Goal: Contribute content: Add original content to the website for others to see

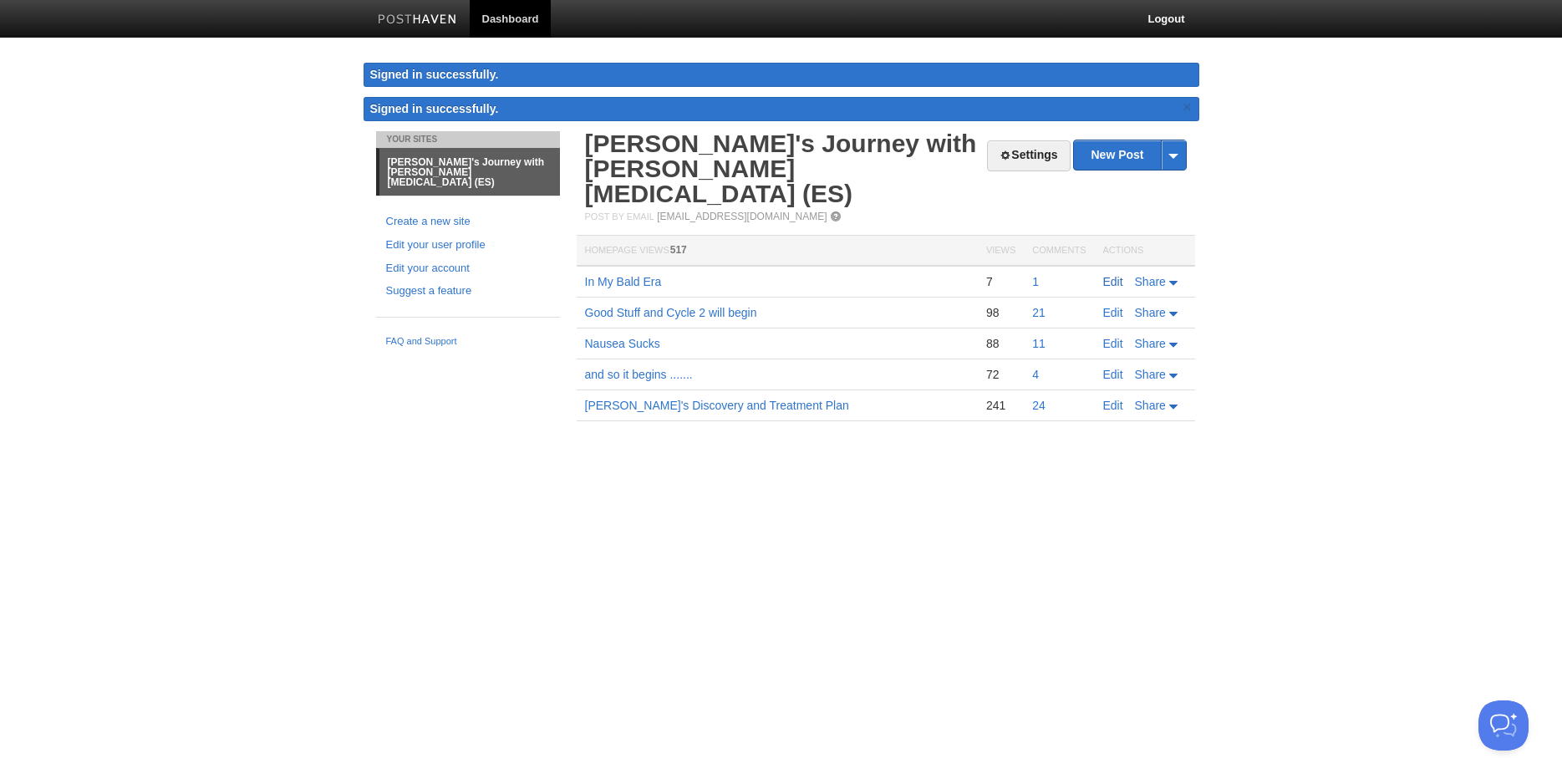
click at [1115, 275] on link "Edit" at bounding box center [1113, 282] width 20 height 14
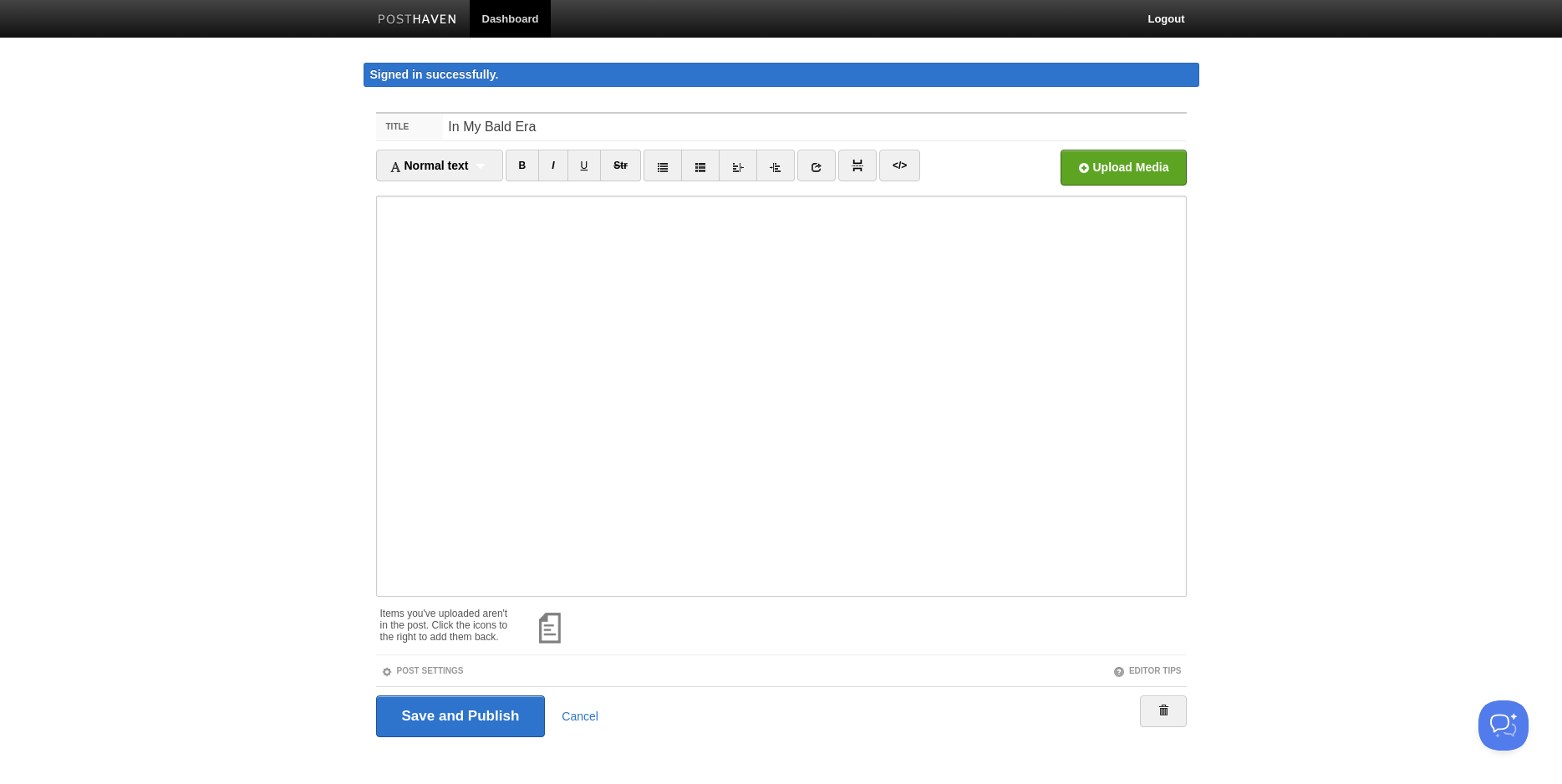
click at [515, 636] on div at bounding box center [850, 626] width 672 height 53
click at [571, 609] on span at bounding box center [570, 609] width 12 height 12
click at [571, 606] on span at bounding box center [570, 609] width 12 height 12
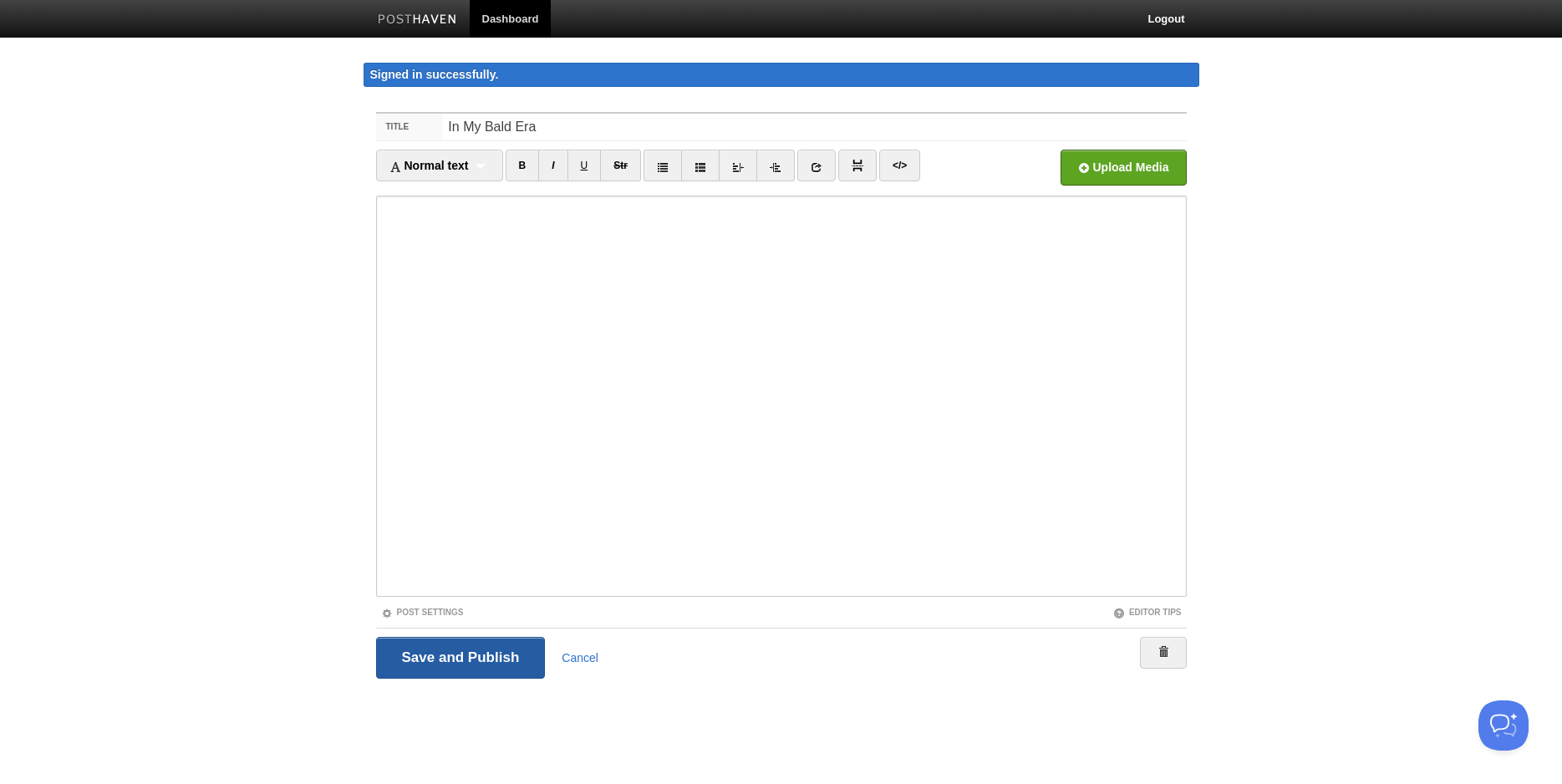
click at [470, 657] on input "Save and Publish" at bounding box center [460, 657] width 169 height 42
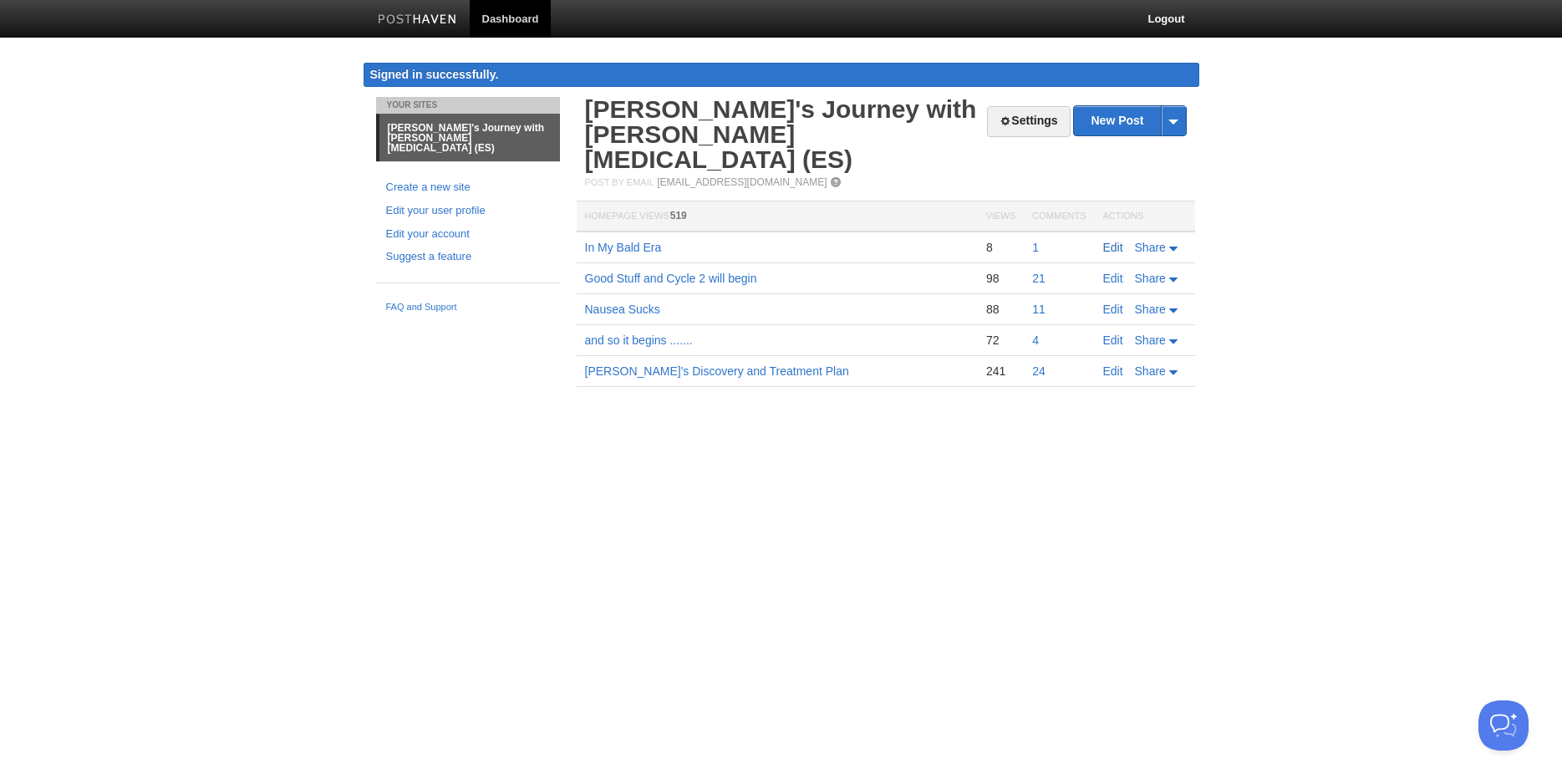
click at [1113, 241] on link "Edit" at bounding box center [1113, 247] width 20 height 14
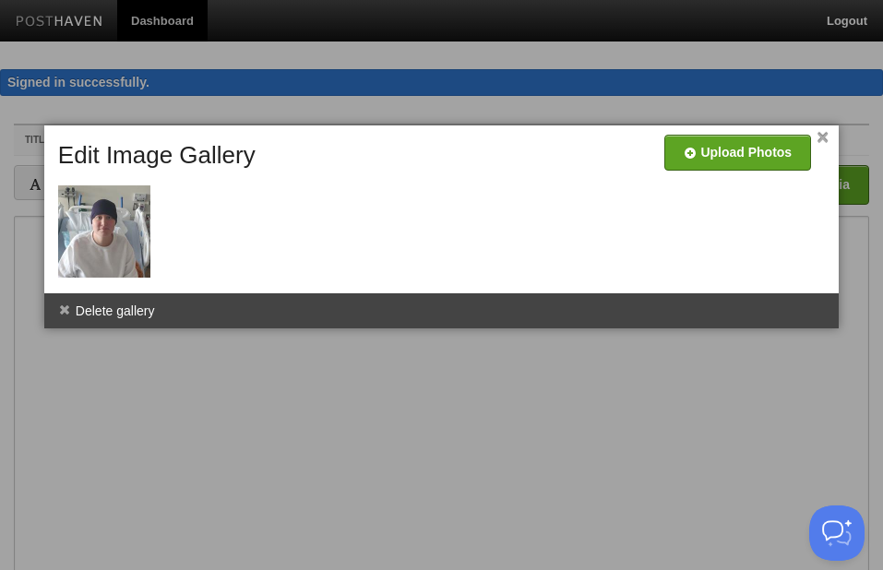
click at [830, 141] on div at bounding box center [446, 213] width 786 height 148
click at [748, 154] on input "file" at bounding box center [185, 160] width 1398 height 94
click at [824, 133] on link "×" at bounding box center [823, 138] width 12 height 10
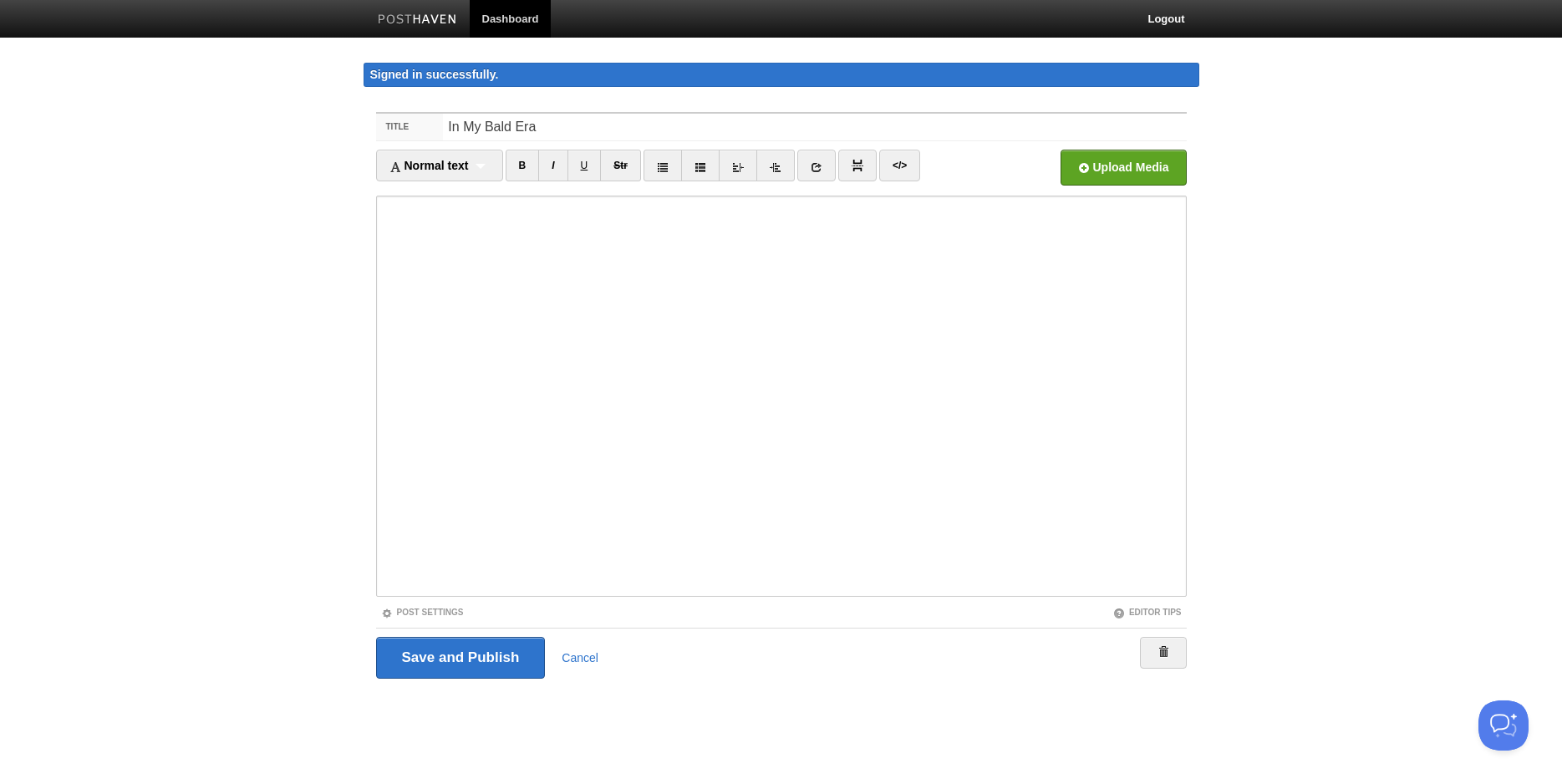
click at [255, 420] on body "Dashboard Logout Signed in successfully. Signed in successfully. × Post saved ×…" at bounding box center [781, 370] width 1562 height 741
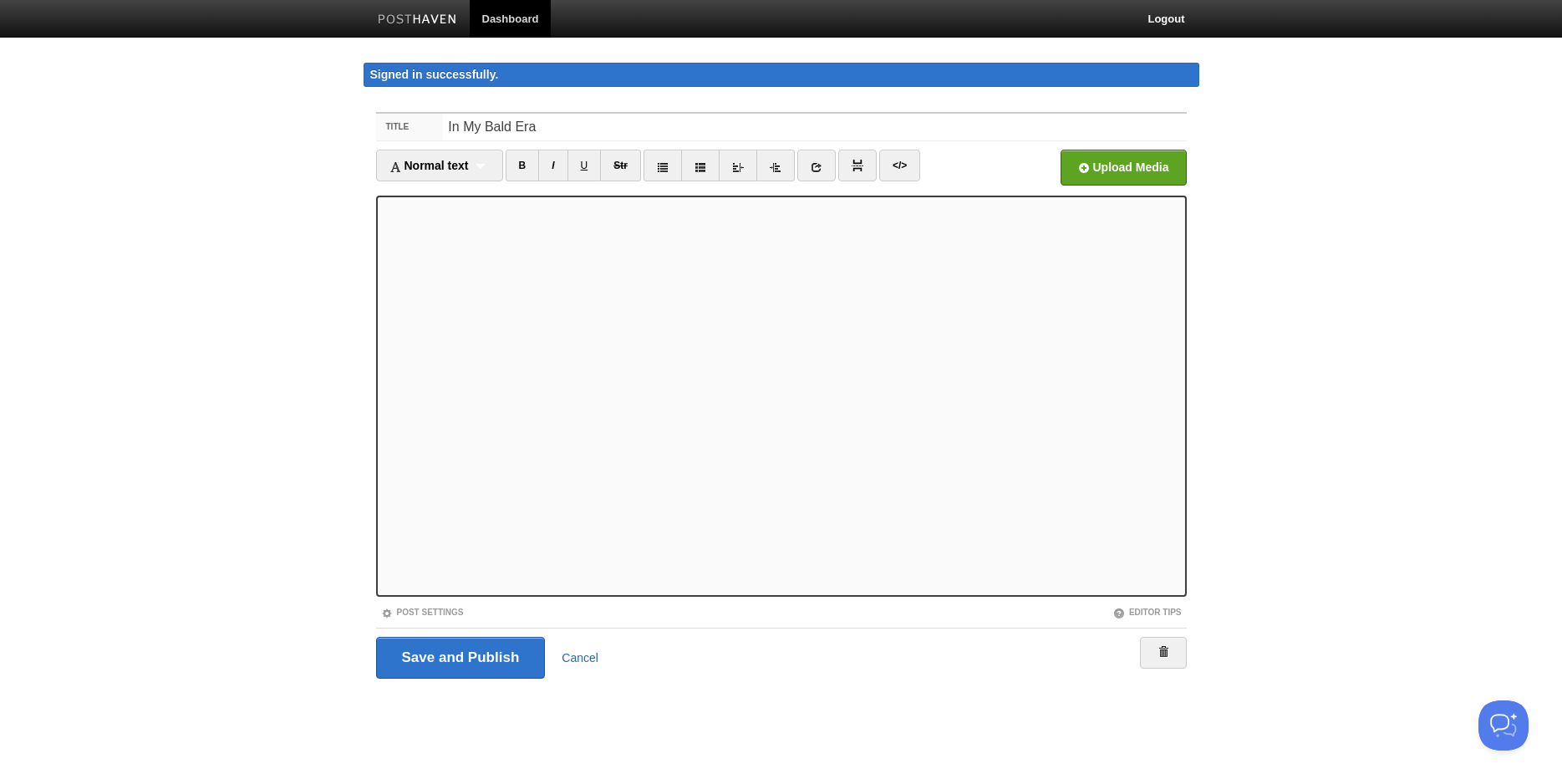
click at [594, 657] on link "Cancel" at bounding box center [580, 657] width 37 height 14
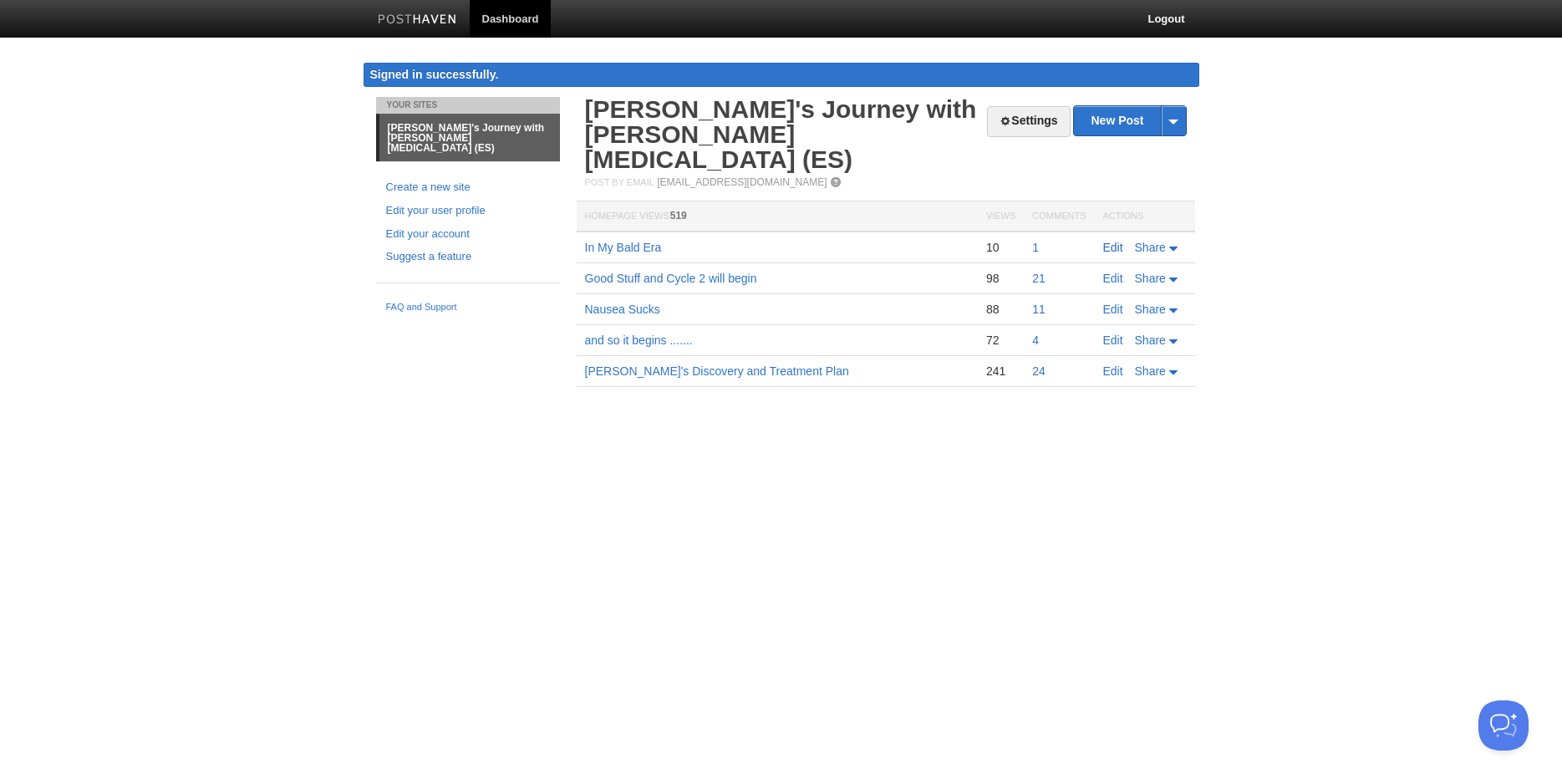
click at [1107, 241] on link "Edit" at bounding box center [1113, 247] width 20 height 14
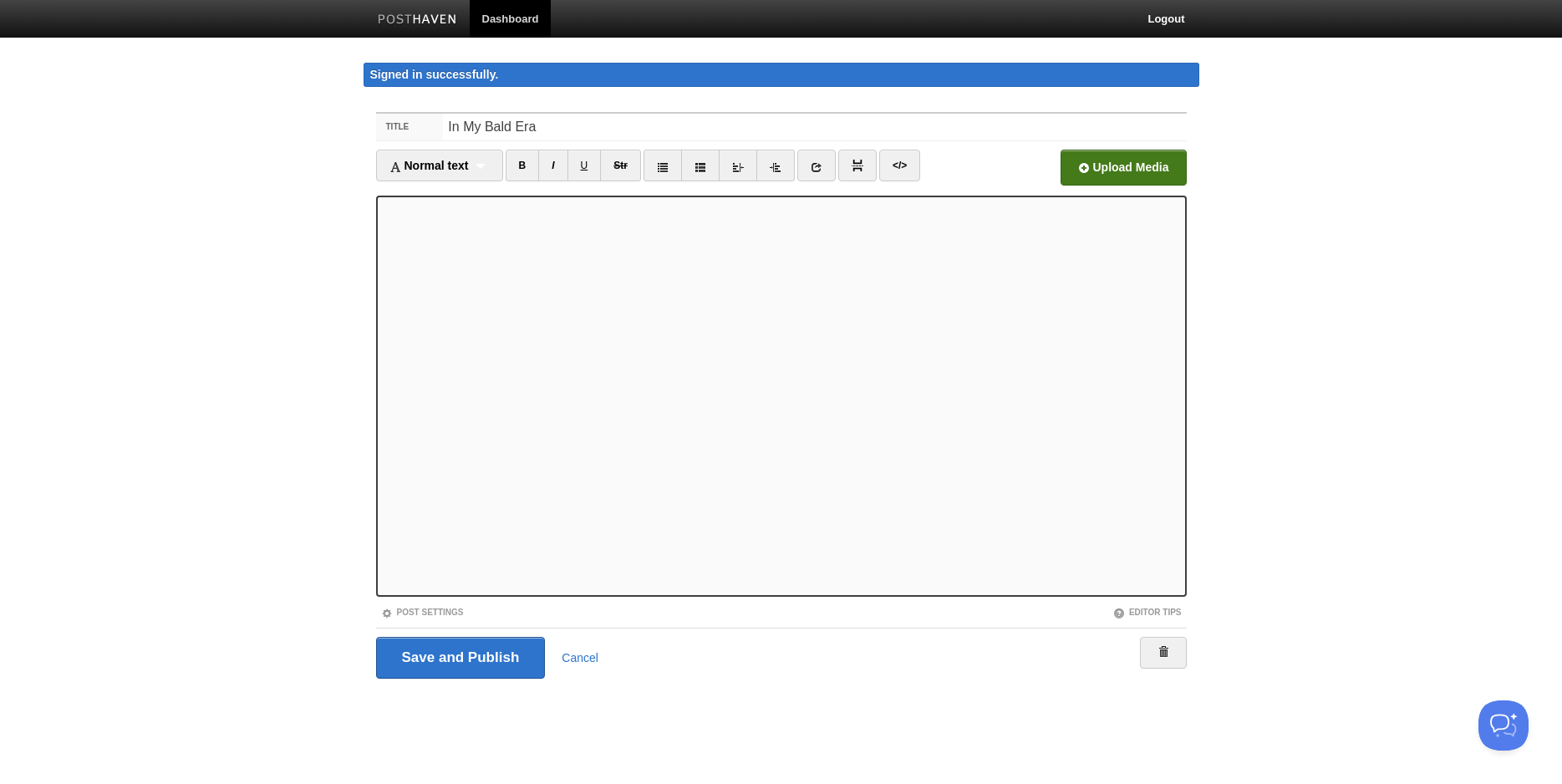
click at [1114, 169] on input "file" at bounding box center [618, 172] width 1266 height 85
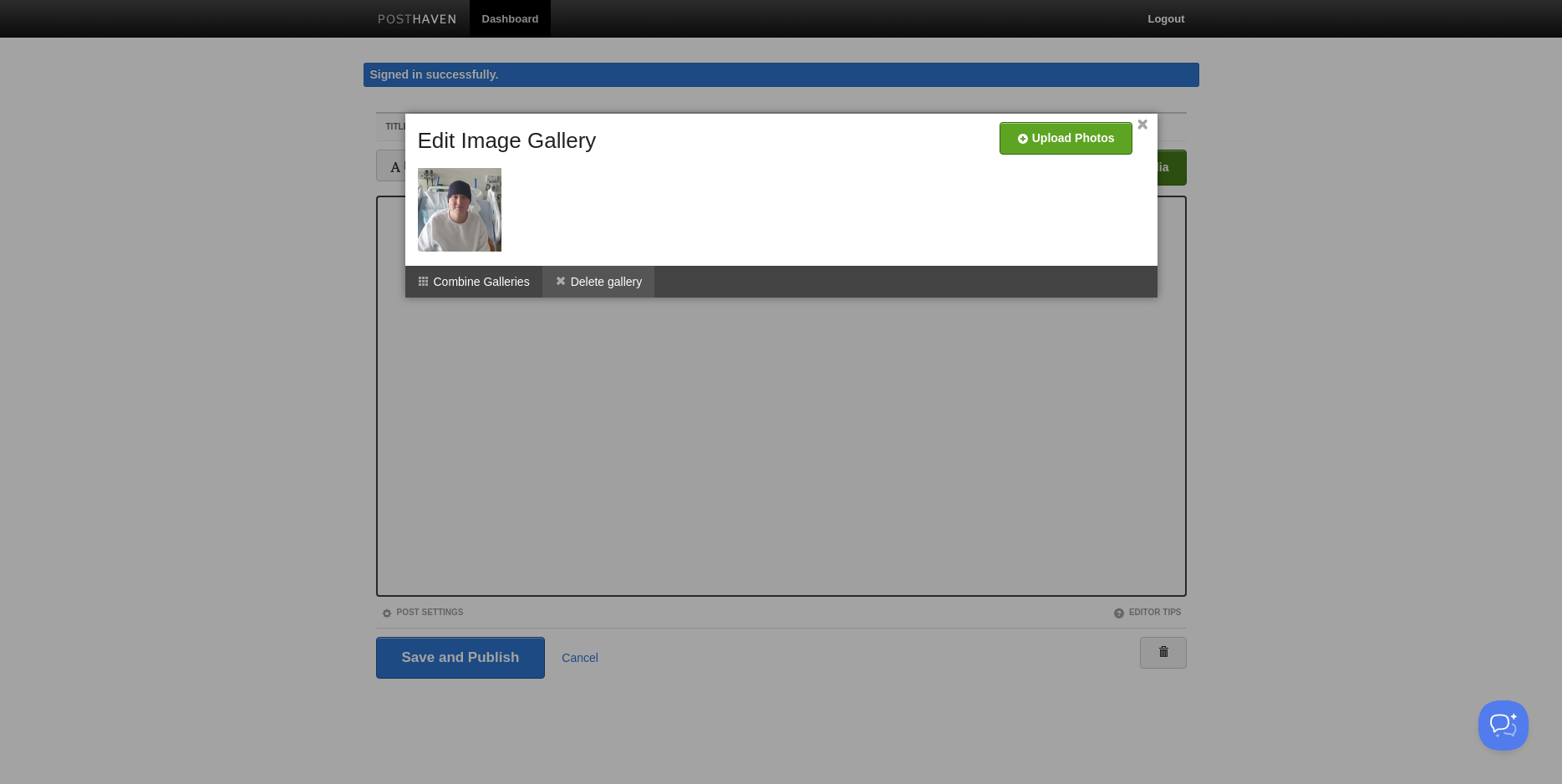
click at [612, 277] on li "Delete gallery" at bounding box center [599, 282] width 113 height 32
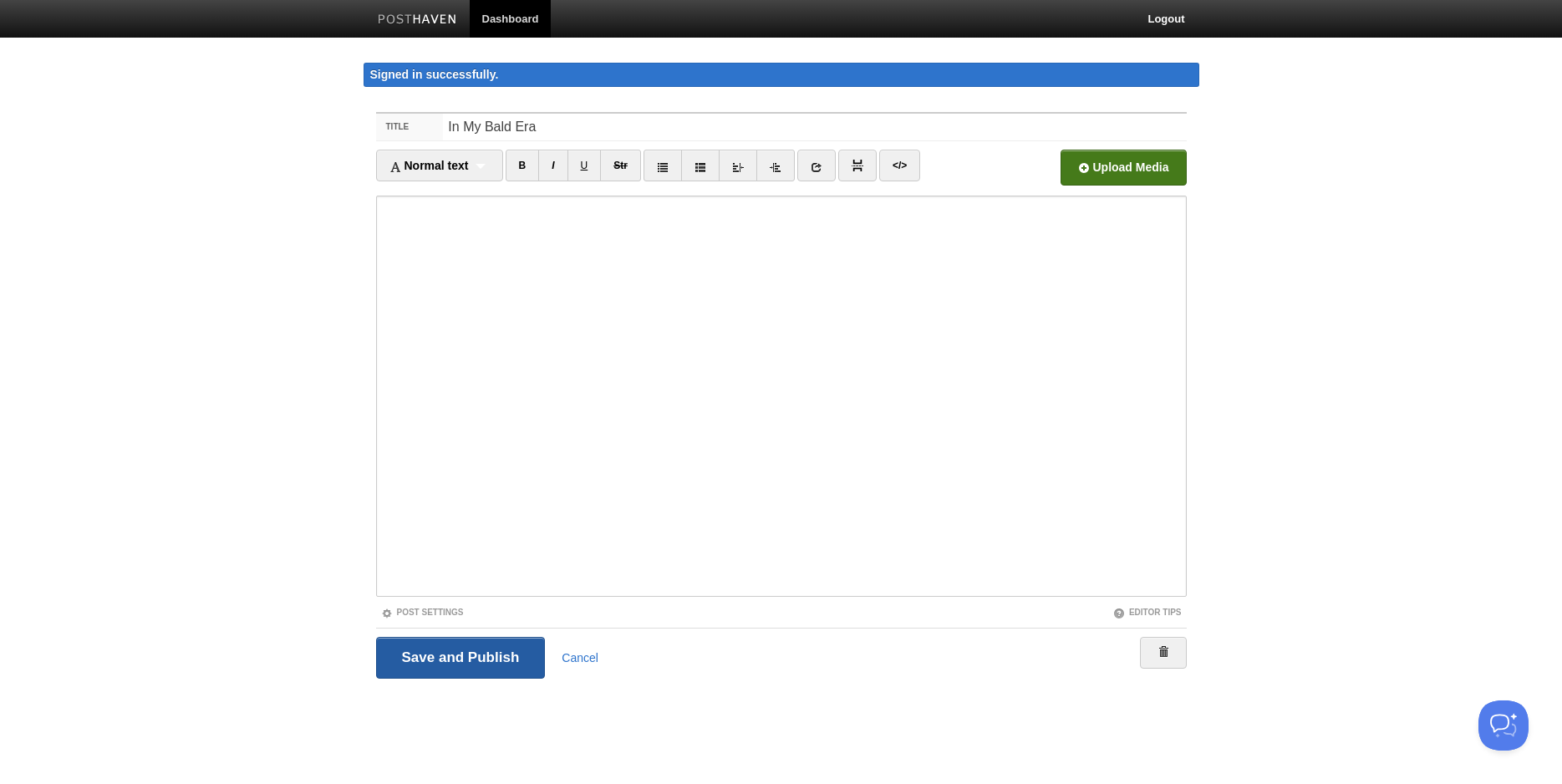
click at [479, 663] on input "Save and Publish" at bounding box center [460, 657] width 169 height 42
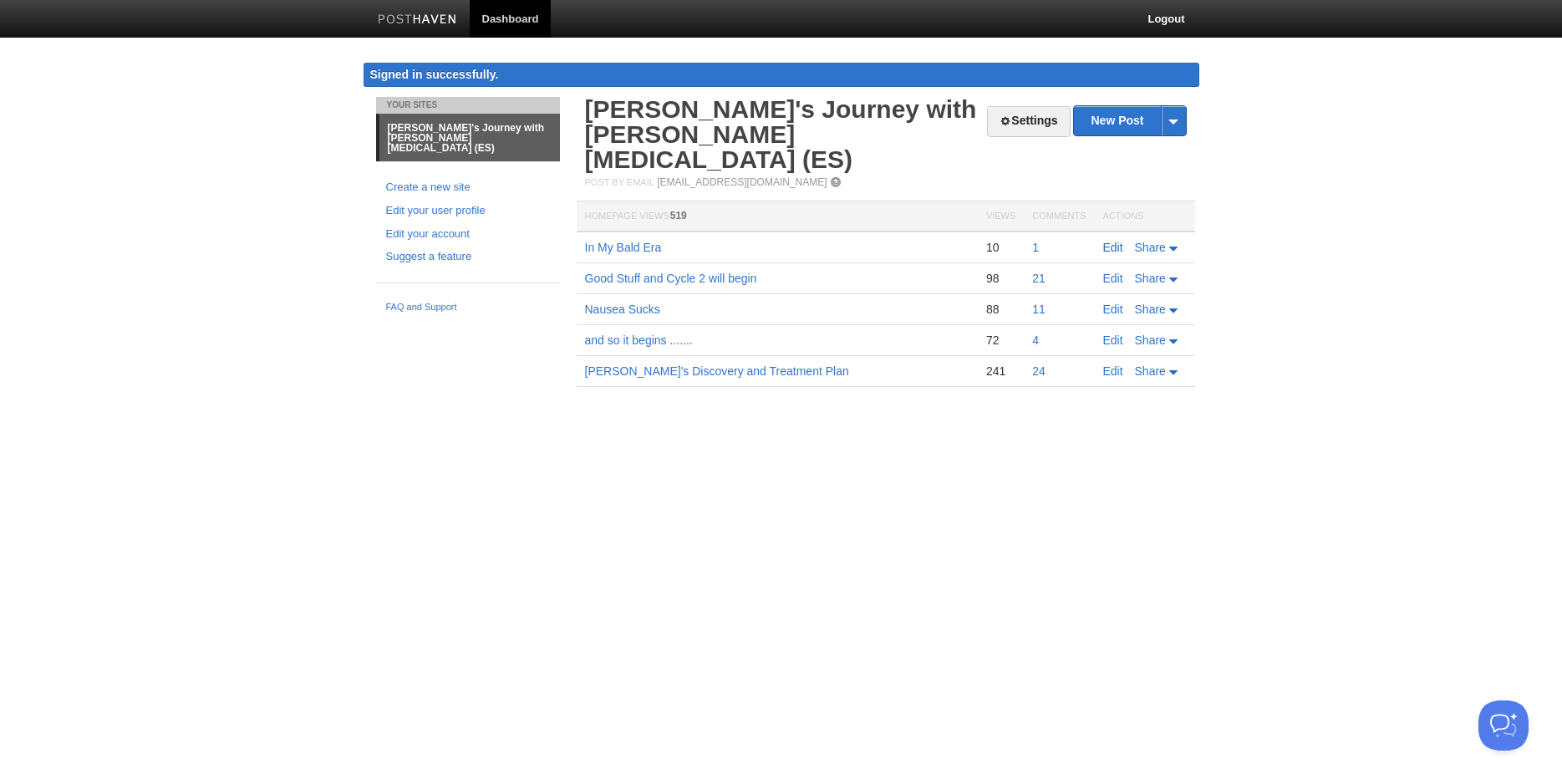
click at [1116, 241] on link "Edit" at bounding box center [1113, 247] width 20 height 14
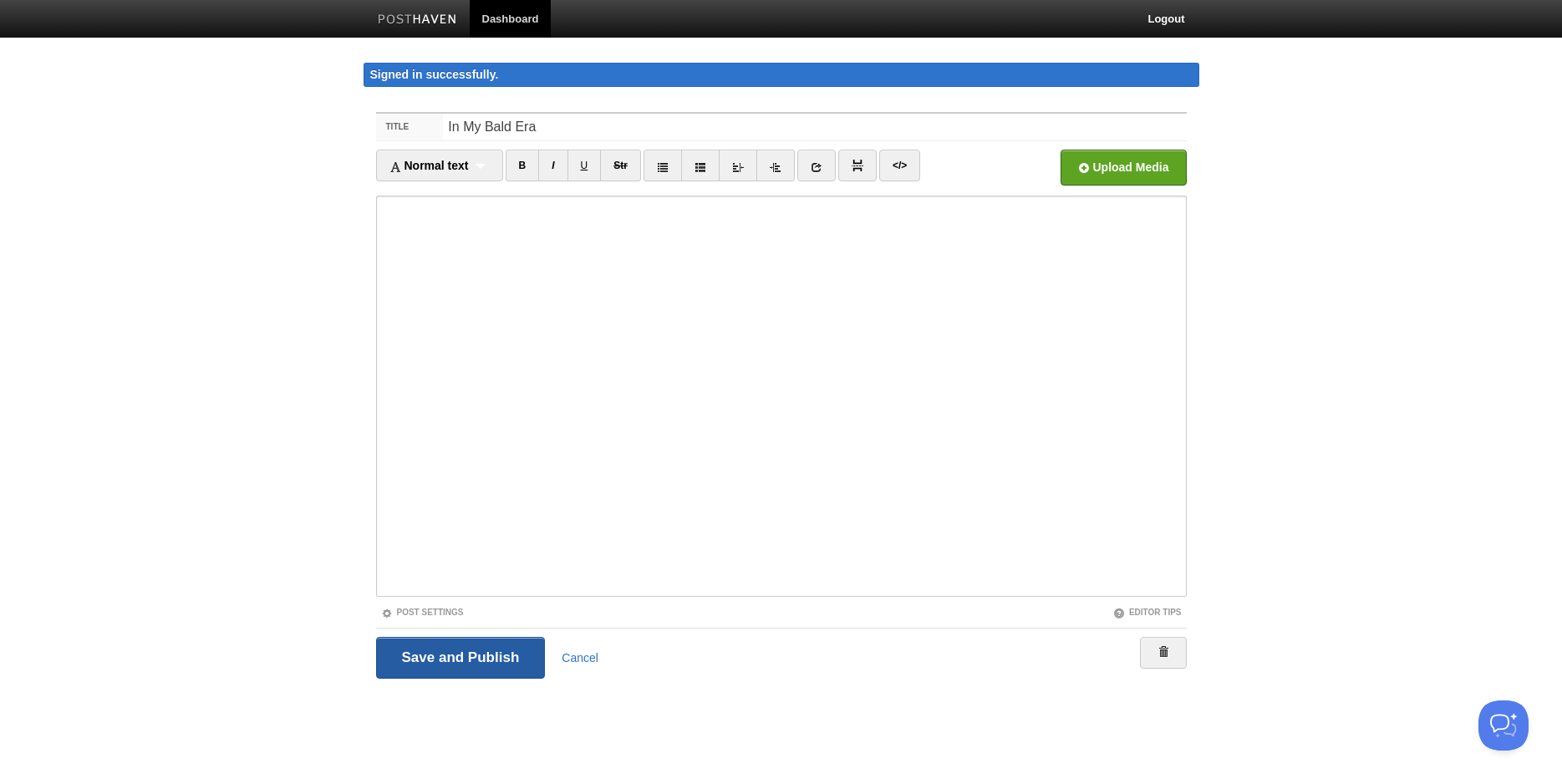
click at [496, 654] on input "Save and Publish" at bounding box center [460, 657] width 169 height 42
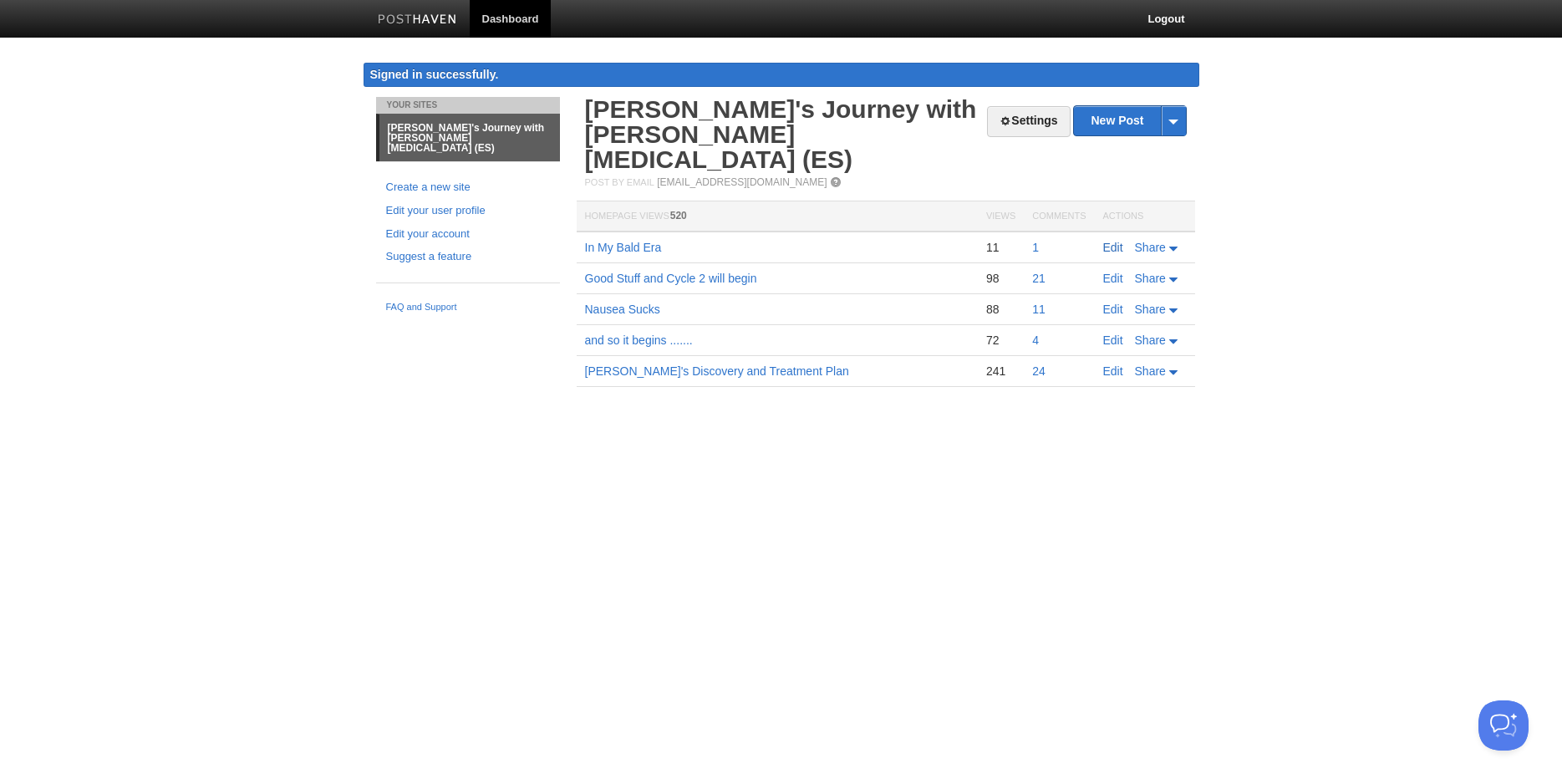
click at [1117, 241] on link "Edit" at bounding box center [1113, 247] width 20 height 14
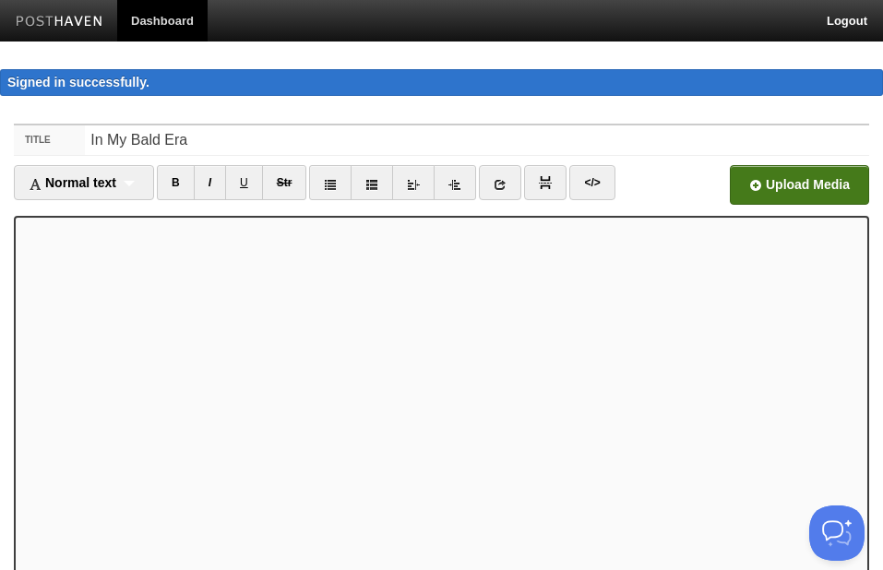
click at [818, 181] on input "file" at bounding box center [243, 190] width 1398 height 94
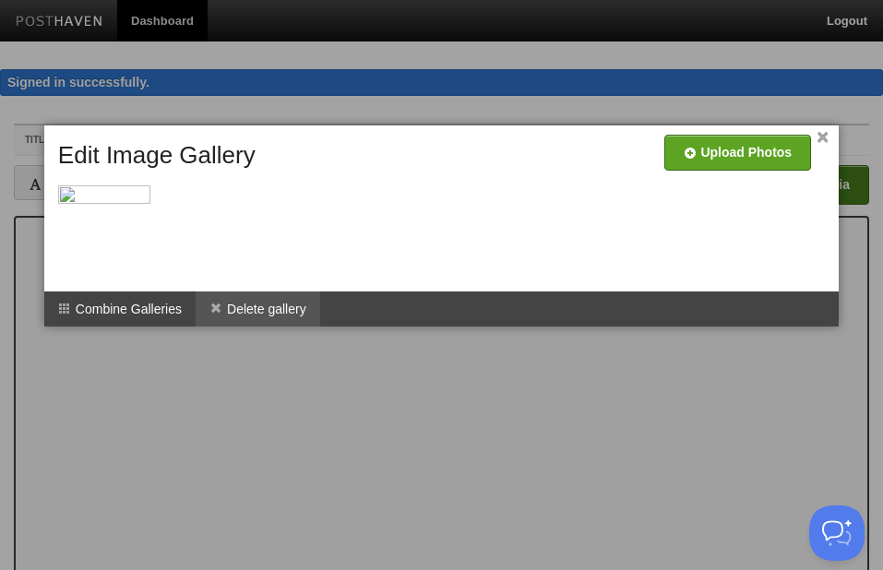
click at [291, 306] on li "Delete gallery" at bounding box center [258, 309] width 125 height 35
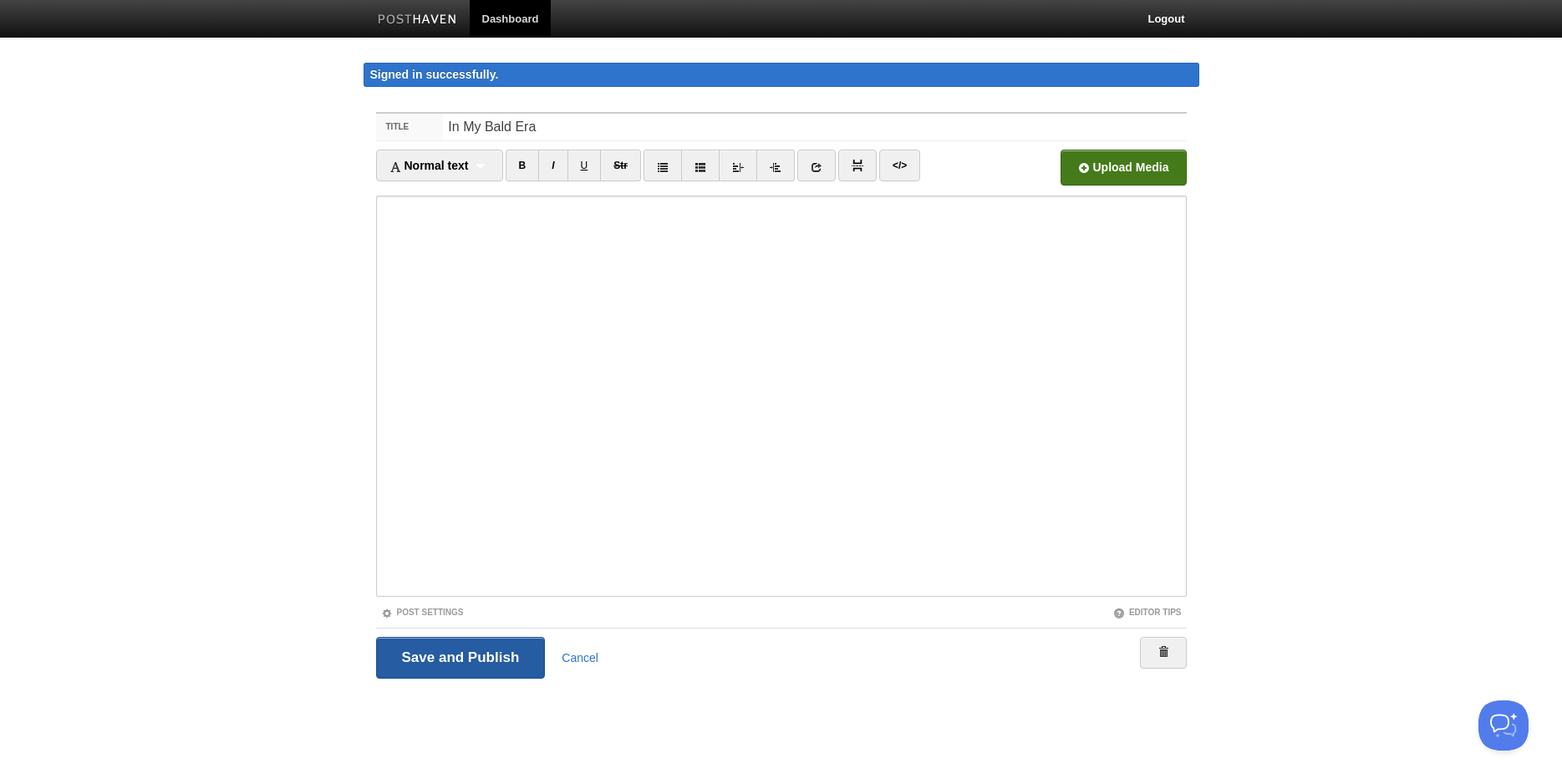
click at [478, 646] on input "Save and Publish" at bounding box center [460, 657] width 169 height 42
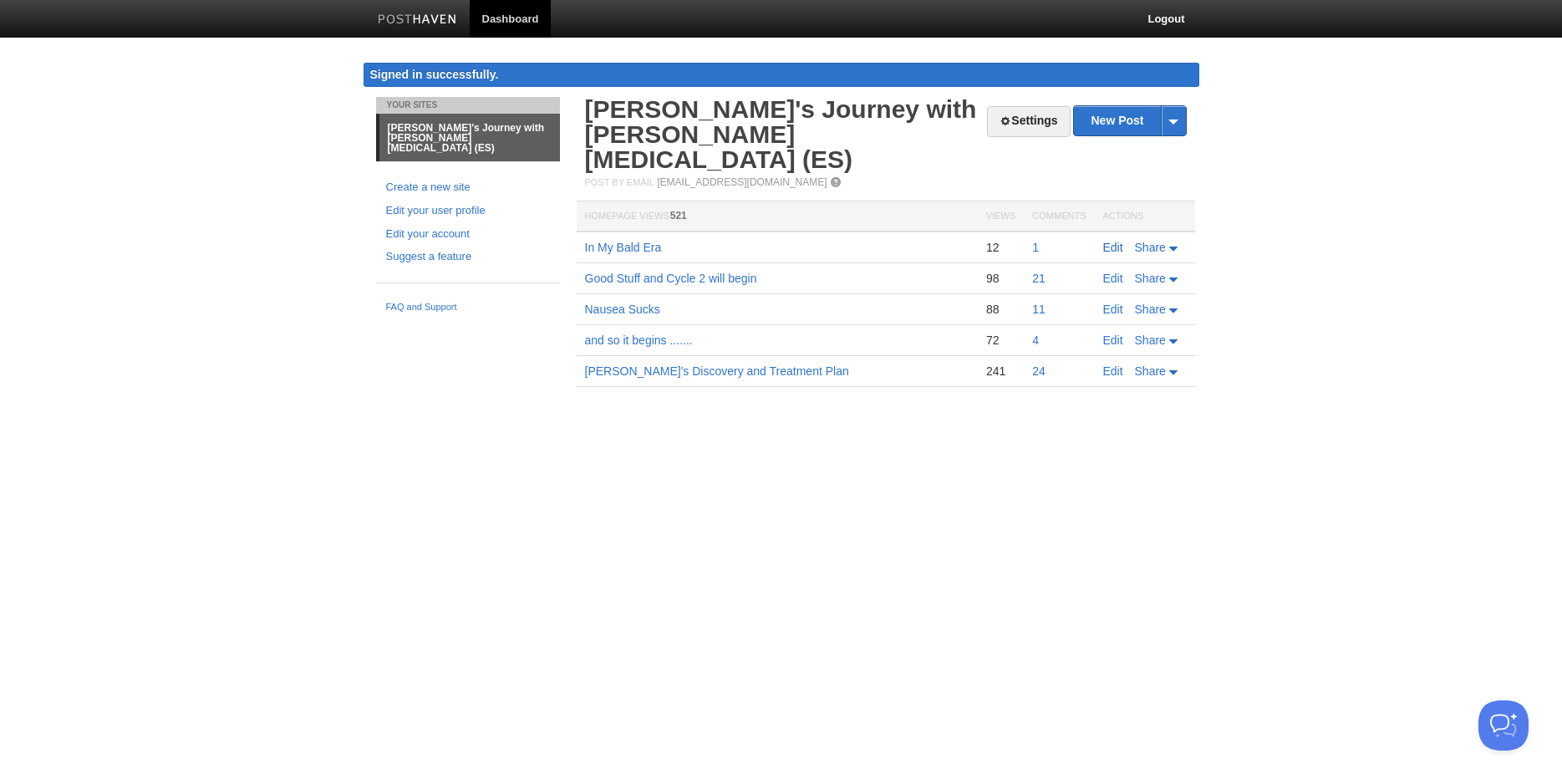
click at [1114, 241] on link "Edit" at bounding box center [1113, 247] width 20 height 14
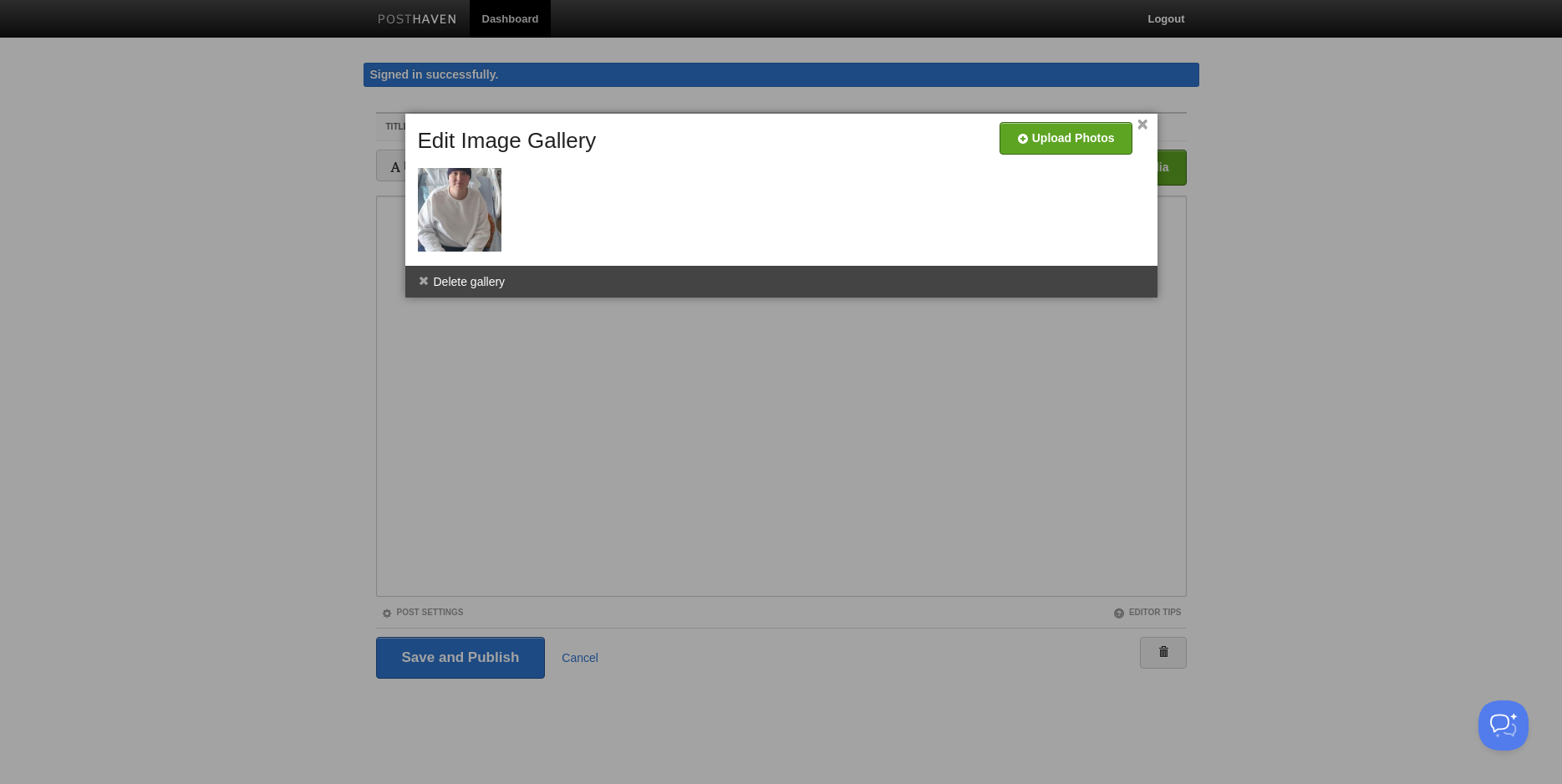
click at [1146, 125] on link "×" at bounding box center [1143, 125] width 11 height 9
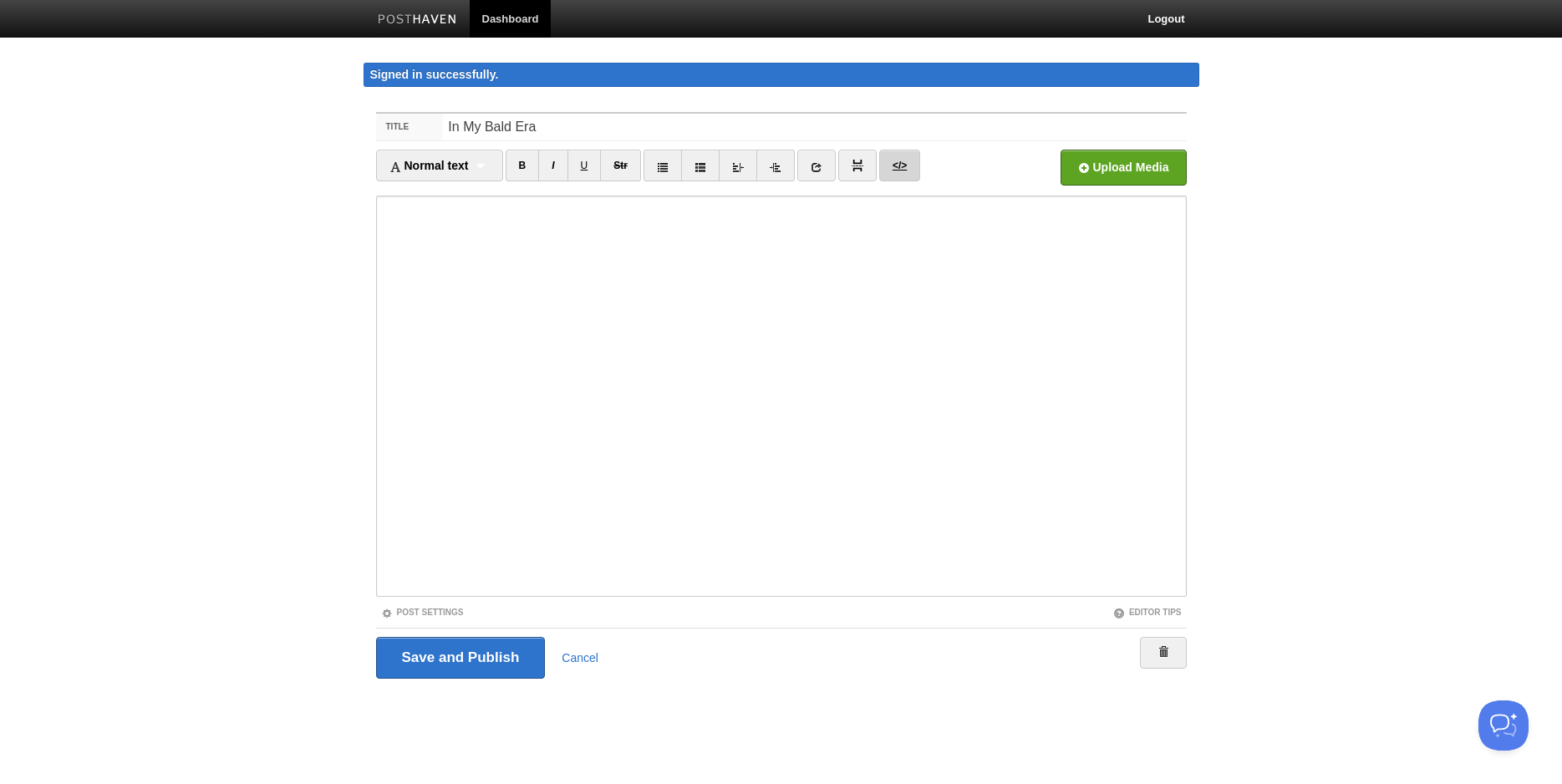
click at [910, 170] on link "</>" at bounding box center [899, 165] width 41 height 32
type textarea "<p><img width="48" src="[URL][DOMAIN_NAME]" height="48" data-posthaven-guid="np…"
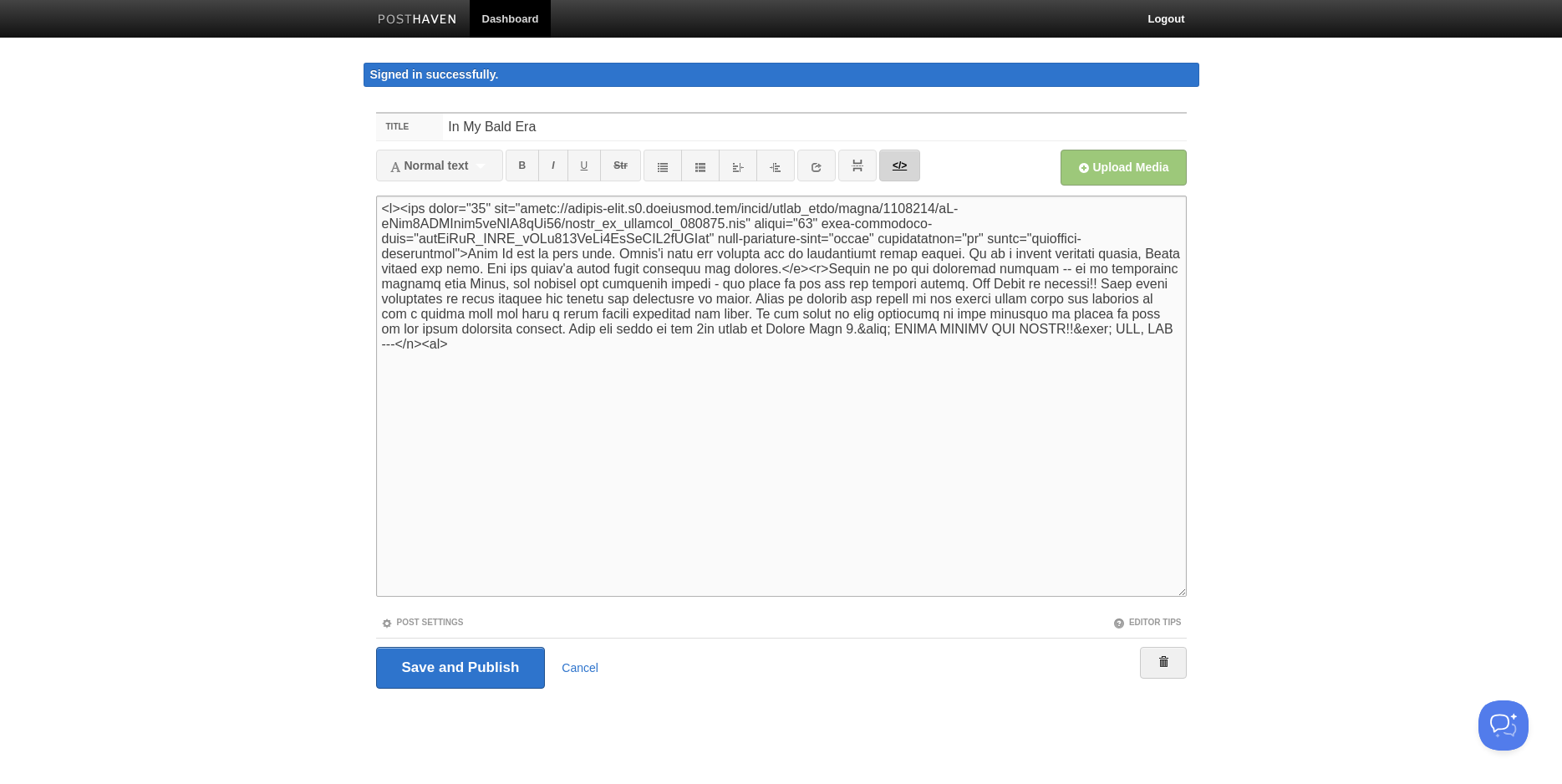
click at [903, 163] on link "</>" at bounding box center [899, 165] width 41 height 32
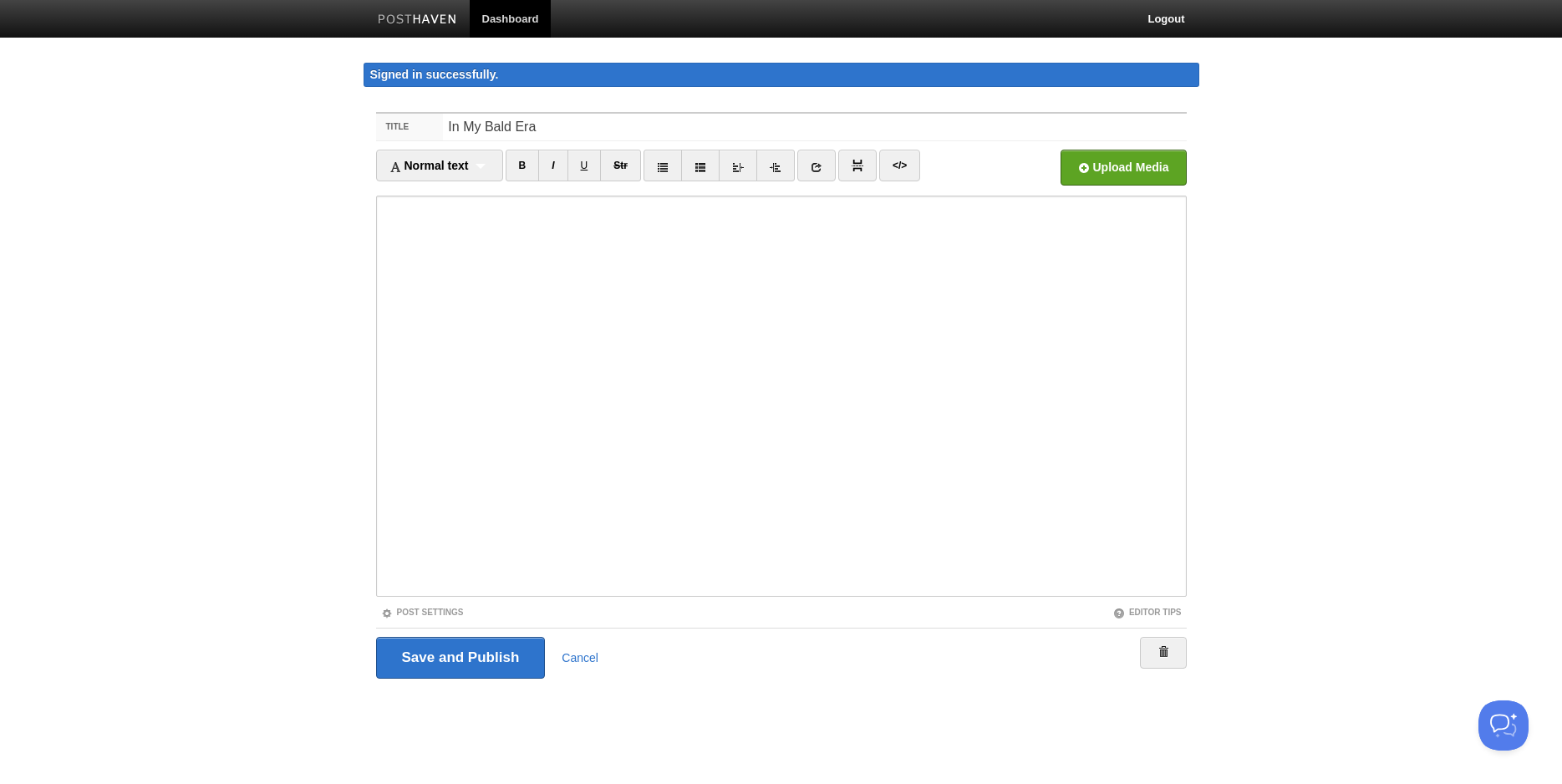
click at [504, 21] on link "Dashboard" at bounding box center [511, 19] width 81 height 38
click at [458, 664] on input "Save and Publish" at bounding box center [460, 657] width 169 height 42
